Goal: Transaction & Acquisition: Obtain resource

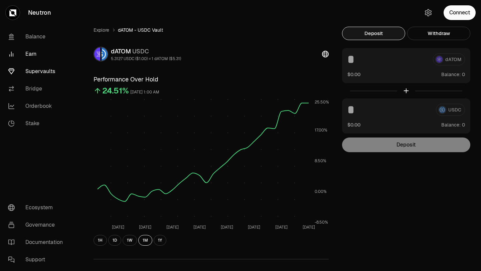
click at [35, 55] on link "Earn" at bounding box center [37, 53] width 69 height 17
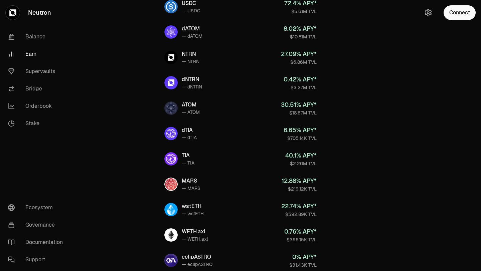
scroll to position [35, 0]
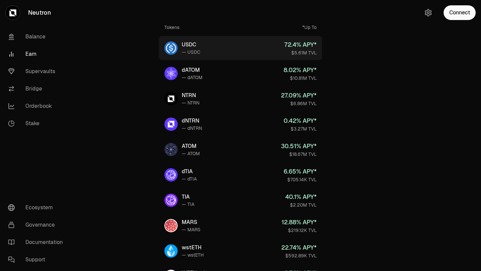
click at [213, 44] on link "USDC — USDC 72.4 % APY* $5.61M TVL" at bounding box center [240, 48] width 163 height 24
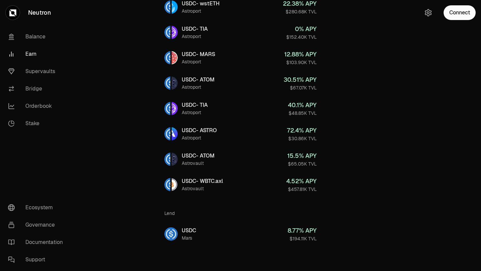
scroll to position [250, 0]
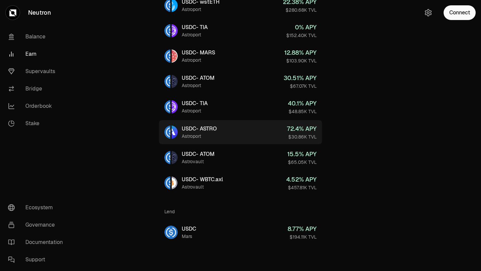
click at [236, 130] on link "USDC - ASTRO Astroport 72.4 % APY $30.86K TVL" at bounding box center [240, 132] width 163 height 24
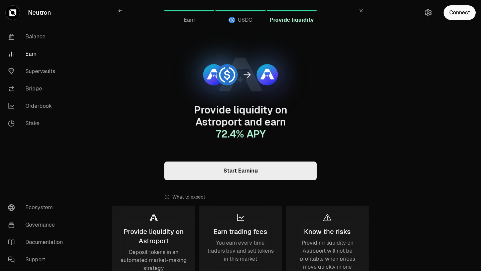
click at [118, 10] on icon at bounding box center [120, 11] width 4 height 4
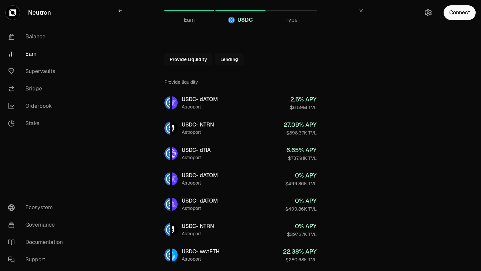
click at [121, 10] on icon at bounding box center [119, 10] width 3 height 3
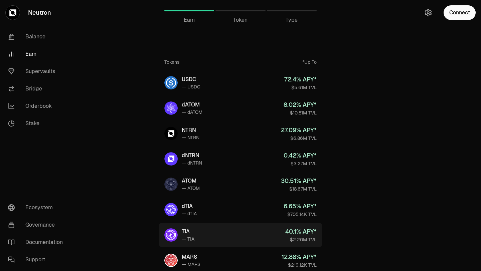
click at [224, 230] on link "TIA — TIA 40.1 % APY* $2.20M TVL" at bounding box center [240, 235] width 163 height 24
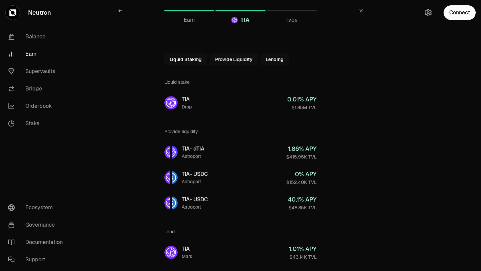
click at [121, 12] on icon at bounding box center [120, 11] width 4 height 4
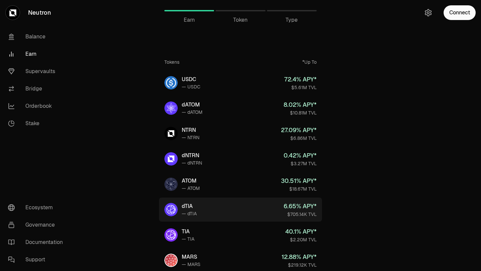
click at [234, 219] on link "dTIA — dTIA 6.65 % APY* $705.14K TVL" at bounding box center [240, 210] width 163 height 24
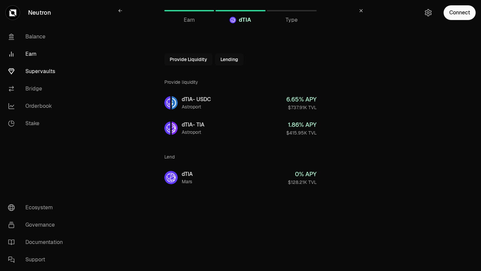
click at [48, 71] on link "Supervaults" at bounding box center [37, 71] width 69 height 17
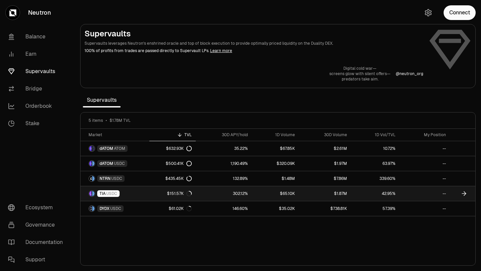
click at [147, 193] on link "TIA USDC" at bounding box center [114, 193] width 69 height 15
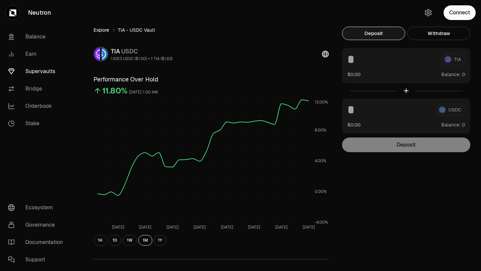
click at [100, 31] on link "Explore" at bounding box center [101, 30] width 16 height 7
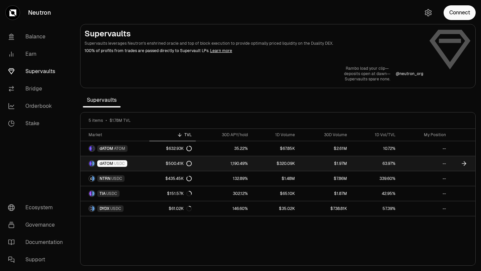
click at [137, 163] on link "dATOM USDC" at bounding box center [114, 163] width 69 height 15
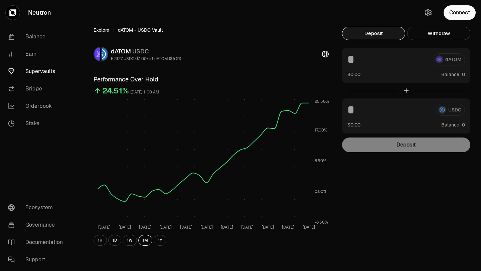
click at [103, 31] on link "Explore" at bounding box center [101, 30] width 16 height 7
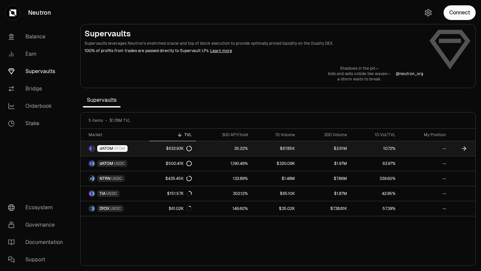
click at [137, 148] on link "dATOM ATOM" at bounding box center [114, 148] width 69 height 15
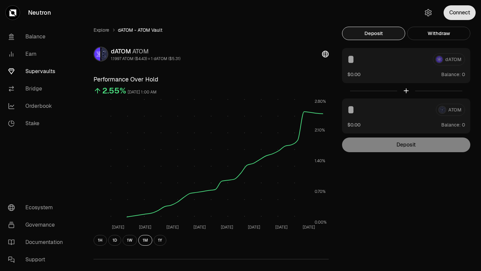
click at [455, 14] on button "Connect" at bounding box center [459, 12] width 32 height 15
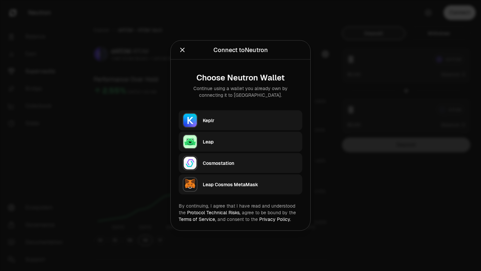
click at [214, 119] on div "Keplr" at bounding box center [250, 120] width 95 height 7
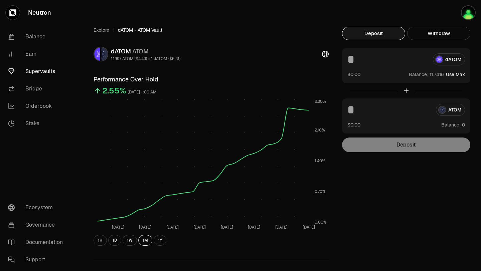
click at [449, 74] on button "Use Max" at bounding box center [455, 74] width 19 height 7
type input "*********"
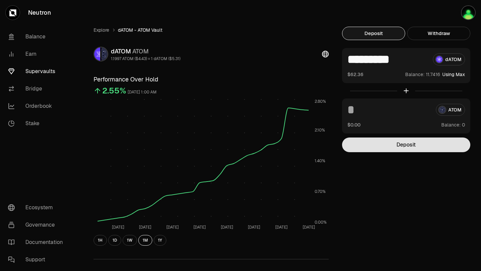
click at [397, 148] on button "Deposit" at bounding box center [406, 145] width 128 height 15
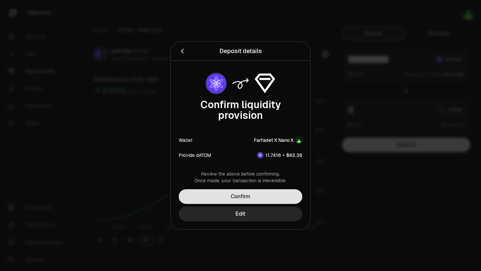
click at [244, 198] on button "Confirm" at bounding box center [240, 196] width 123 height 15
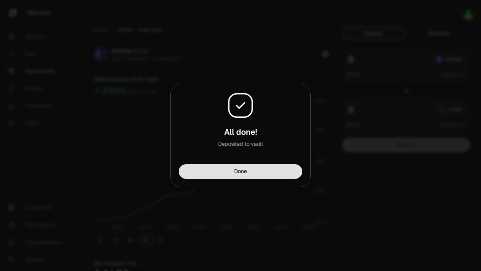
click at [243, 174] on button "Done" at bounding box center [240, 171] width 123 height 15
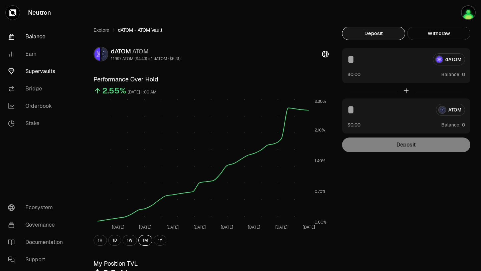
click at [41, 38] on link "Balance" at bounding box center [37, 36] width 69 height 17
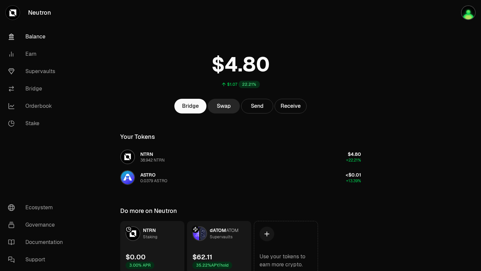
scroll to position [30, 0]
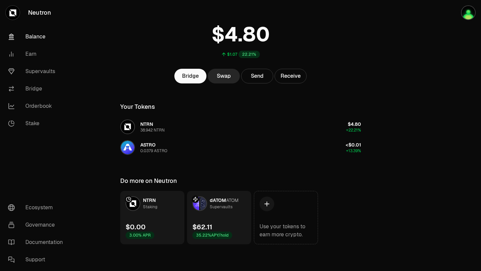
click at [223, 219] on link "dATOM ATOM Supervaults $62.11 35.22% APY/hold" at bounding box center [219, 217] width 64 height 53
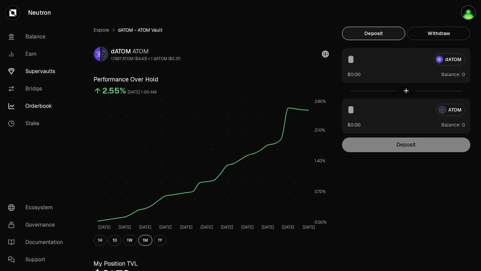
click at [36, 106] on link "Orderbook" at bounding box center [37, 105] width 69 height 17
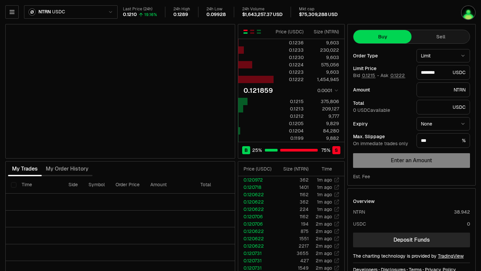
type input "********"
click at [14, 10] on icon "button" at bounding box center [12, 12] width 7 height 7
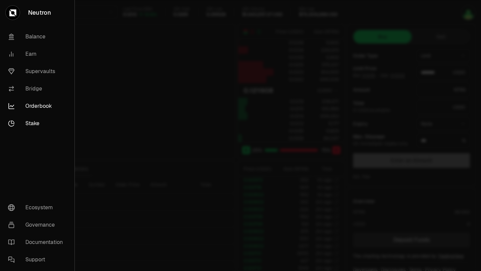
click at [34, 124] on link "Stake" at bounding box center [37, 123] width 69 height 17
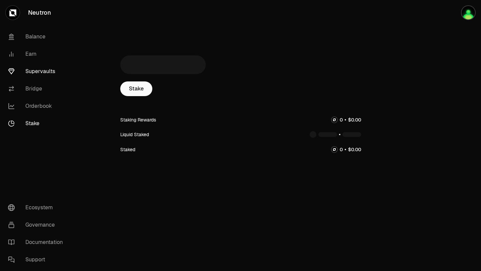
click at [41, 72] on link "Supervaults" at bounding box center [37, 71] width 69 height 17
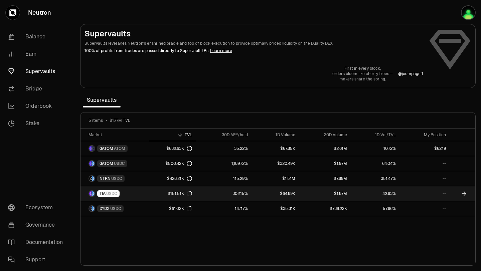
click at [141, 195] on link "TIA USDC" at bounding box center [114, 193] width 69 height 15
